Goal: Task Accomplishment & Management: Manage account settings

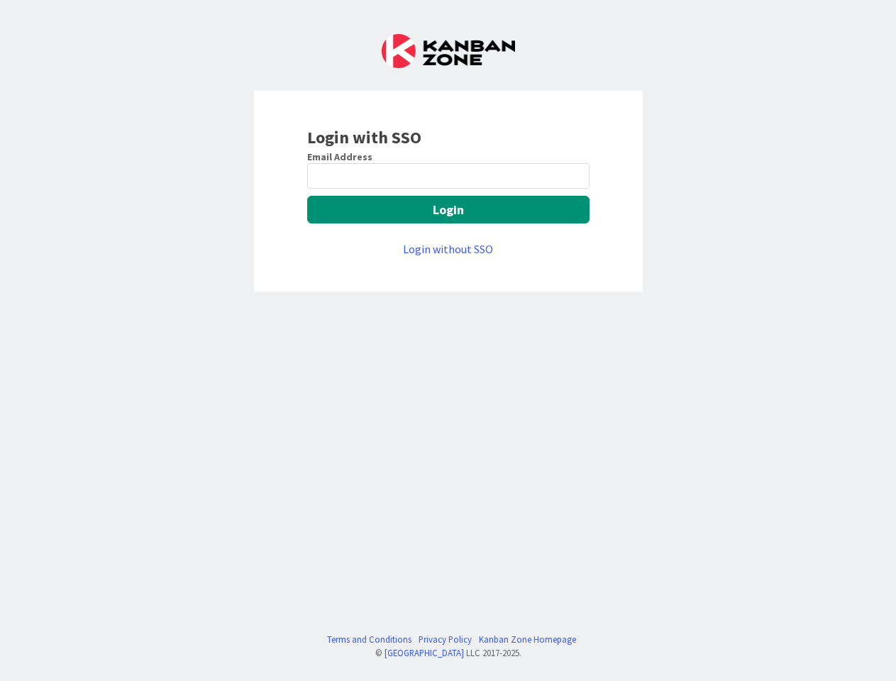
click at [448, 341] on div "Login with SSO Email Address Login Login without SSO Terms and Conditions Priva…" at bounding box center [448, 340] width 896 height 681
click at [448, 209] on button "Login" at bounding box center [448, 210] width 282 height 28
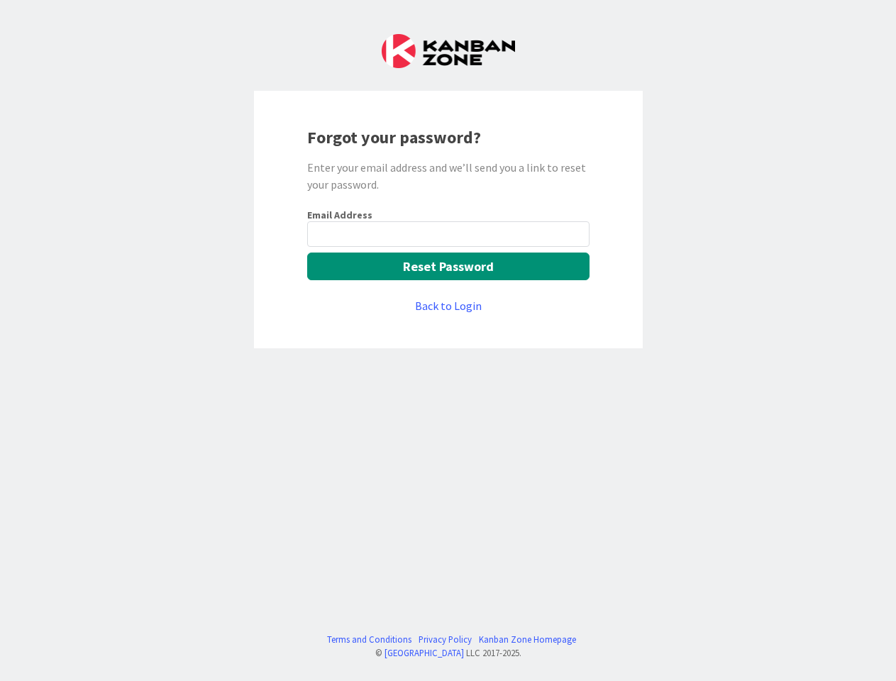
click at [448, 341] on div "Forgot your password? Enter your email address and we’ll send you a link to res…" at bounding box center [448, 220] width 389 height 258
click at [448, 266] on button "Reset Password" at bounding box center [448, 267] width 282 height 28
